Goal: Information Seeking & Learning: Learn about a topic

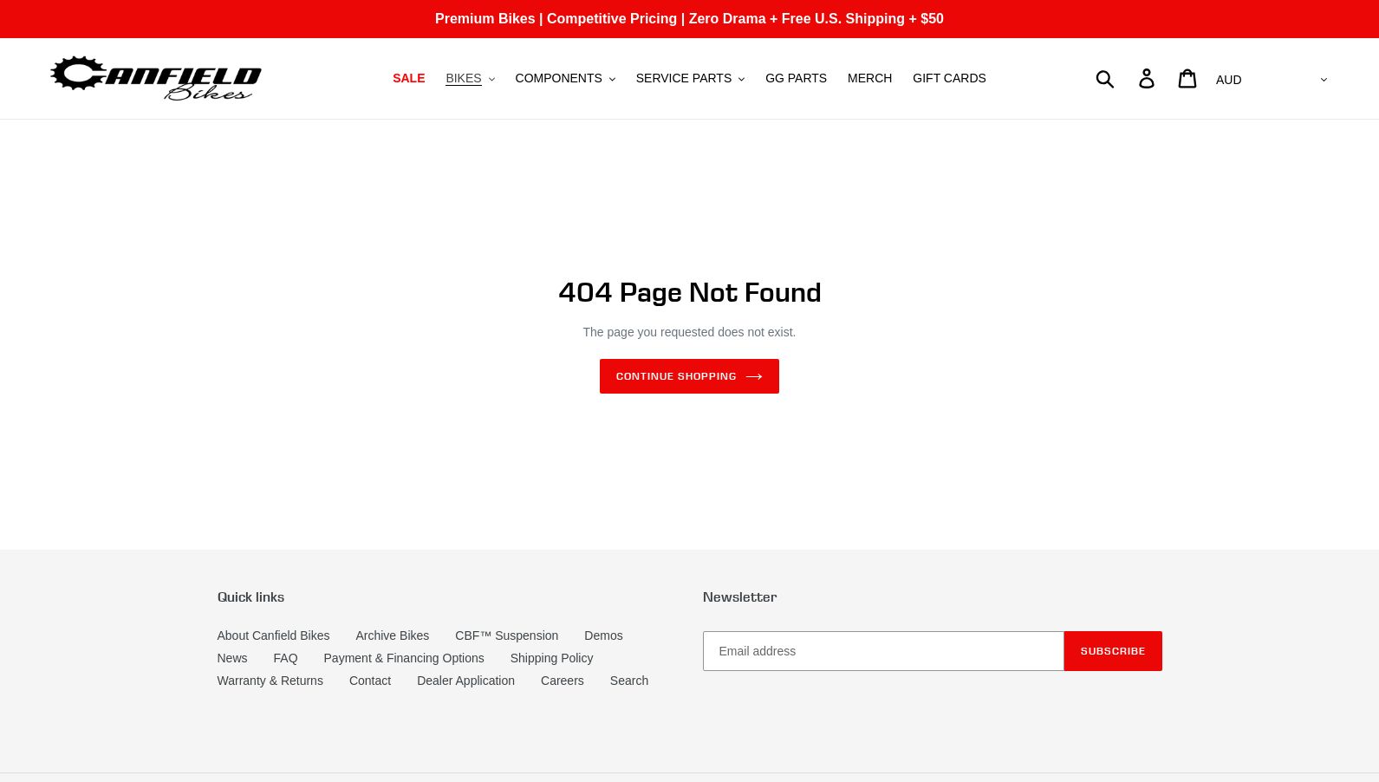
click at [499, 81] on button "BIKES .cls-1{fill:#231f20}" at bounding box center [470, 78] width 66 height 23
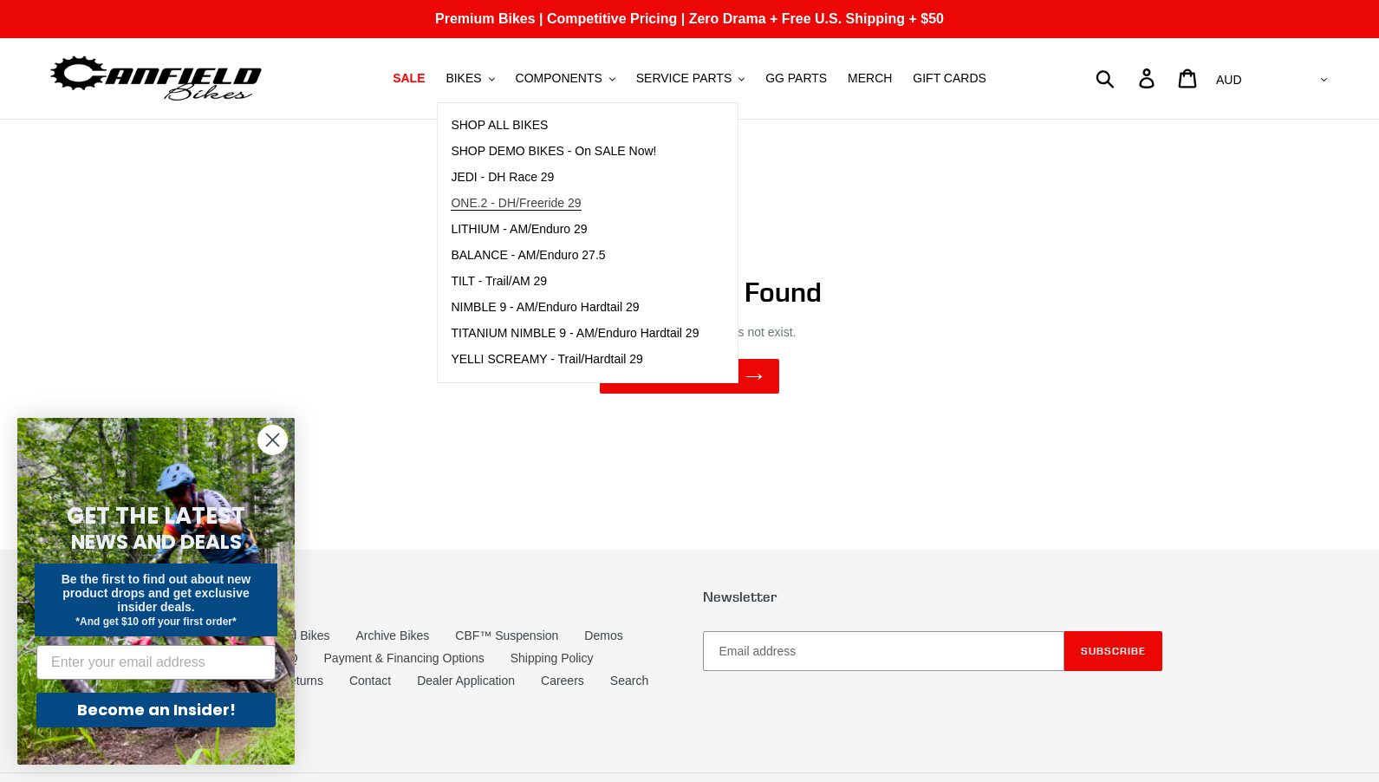
click at [494, 207] on span "ONE.2 - DH/Freeride 29" at bounding box center [516, 203] width 130 height 15
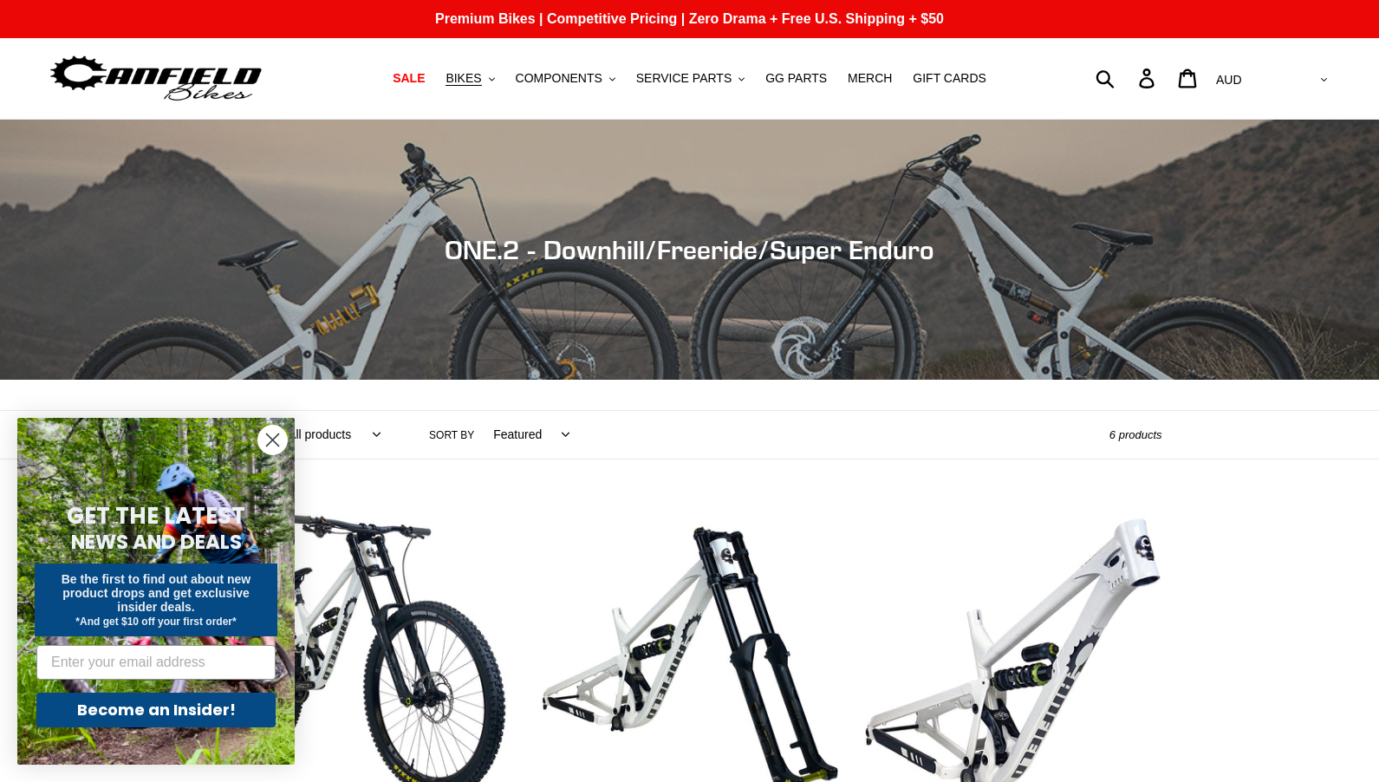
click at [276, 440] on circle "Close dialog" at bounding box center [272, 440] width 29 height 29
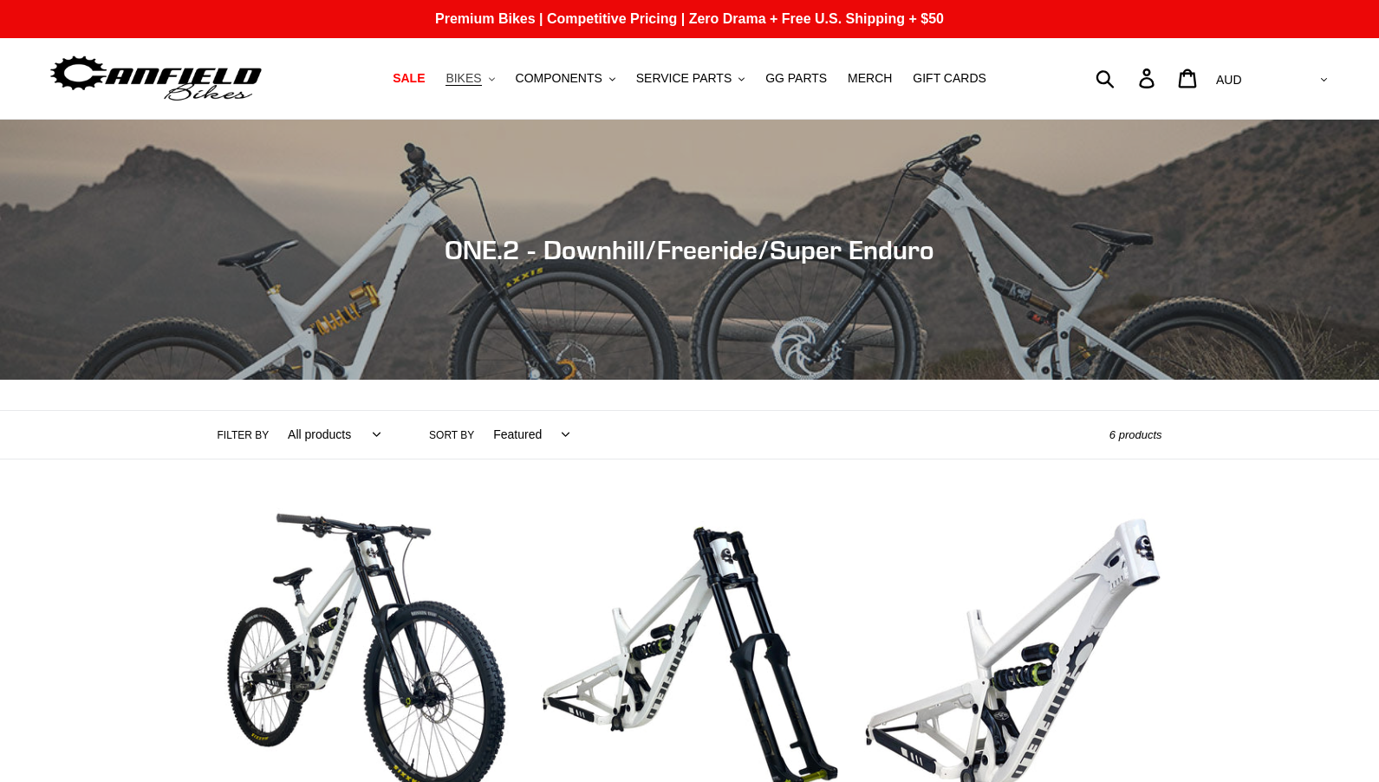
click at [498, 74] on button "BIKES .cls-1{fill:#231f20}" at bounding box center [470, 78] width 66 height 23
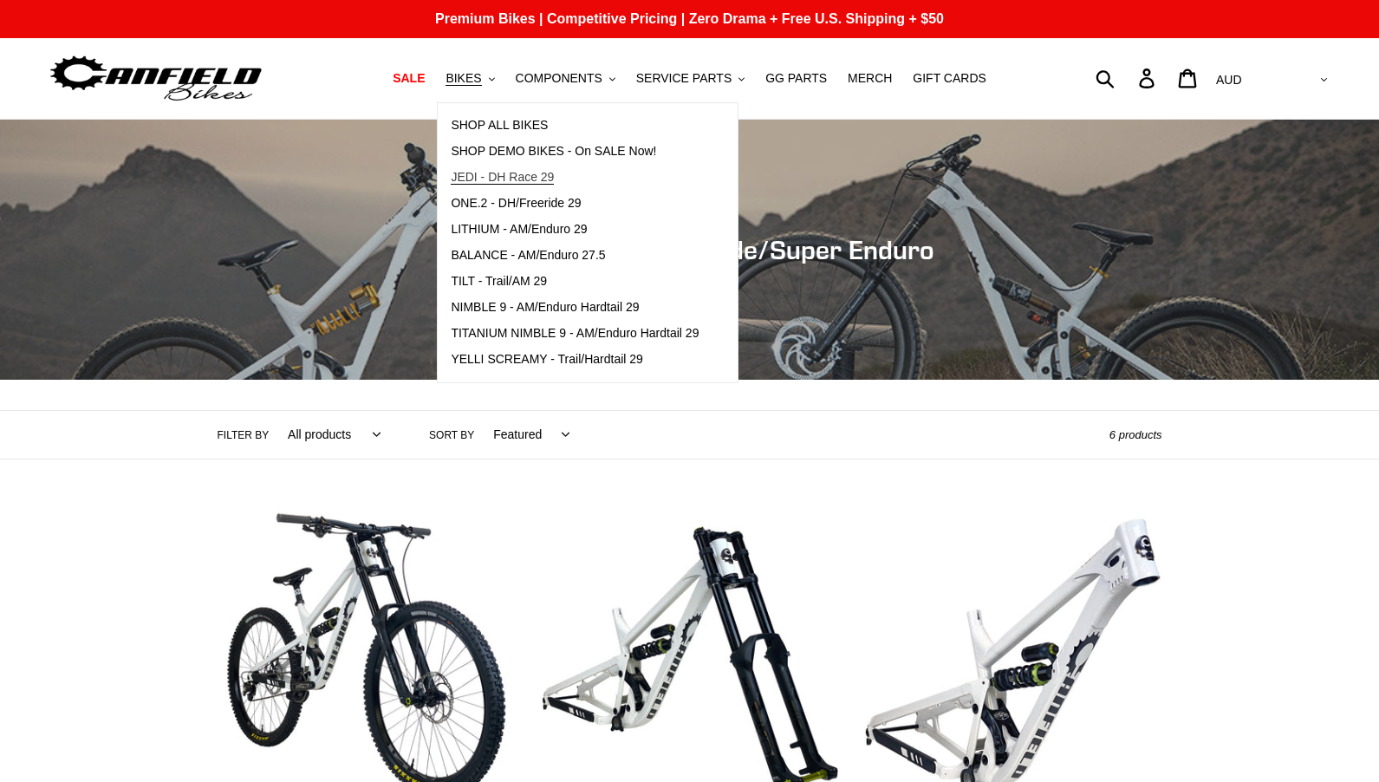
click at [508, 171] on span "JEDI - DH Race 29" at bounding box center [502, 177] width 103 height 15
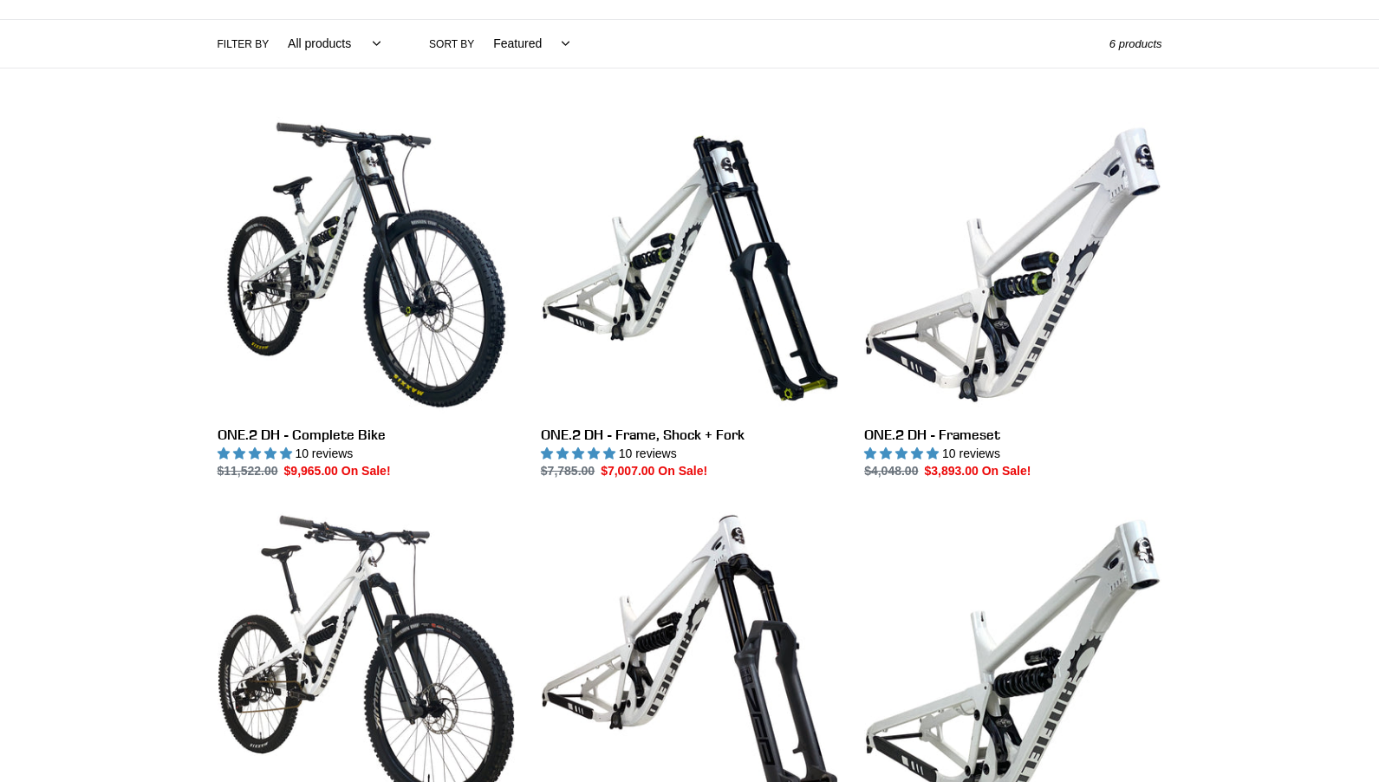
scroll to position [360, 0]
